Goal: Download file/media

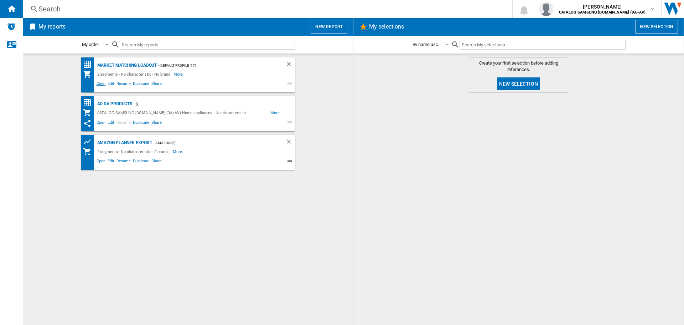
click at [104, 84] on span "Open" at bounding box center [101, 84] width 11 height 9
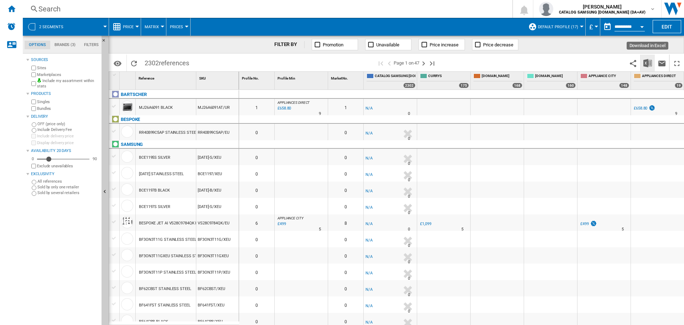
click at [652, 62] on button "Download in Excel" at bounding box center [648, 63] width 14 height 17
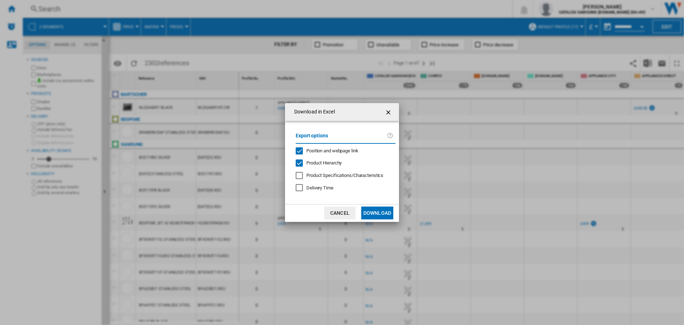
click at [371, 207] on button "Download" at bounding box center [377, 212] width 32 height 13
